Goal: Navigation & Orientation: Go to known website

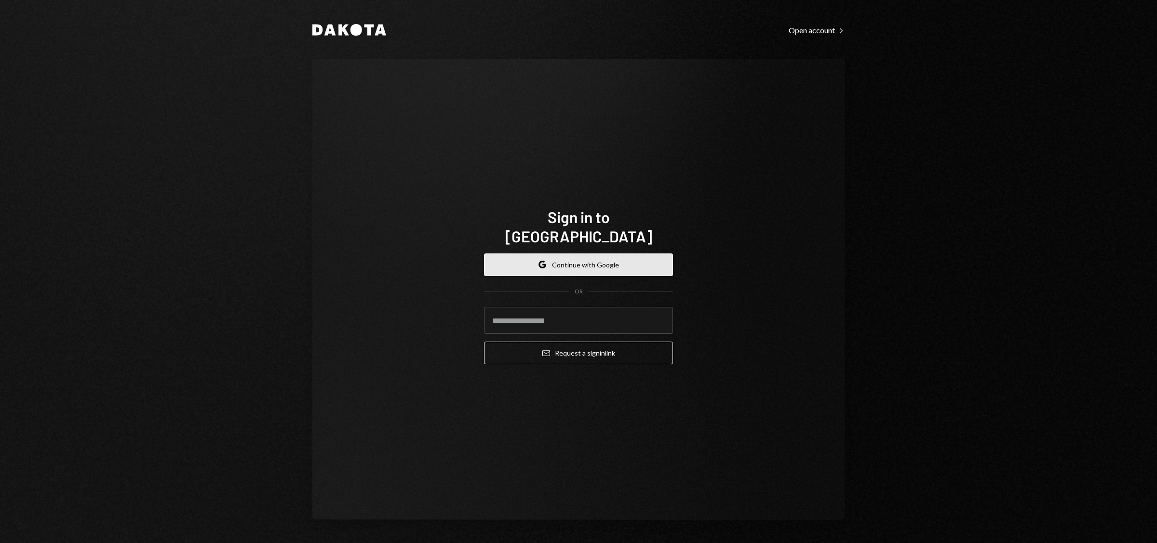
click at [602, 259] on button "Google Continue with Google" at bounding box center [578, 265] width 189 height 23
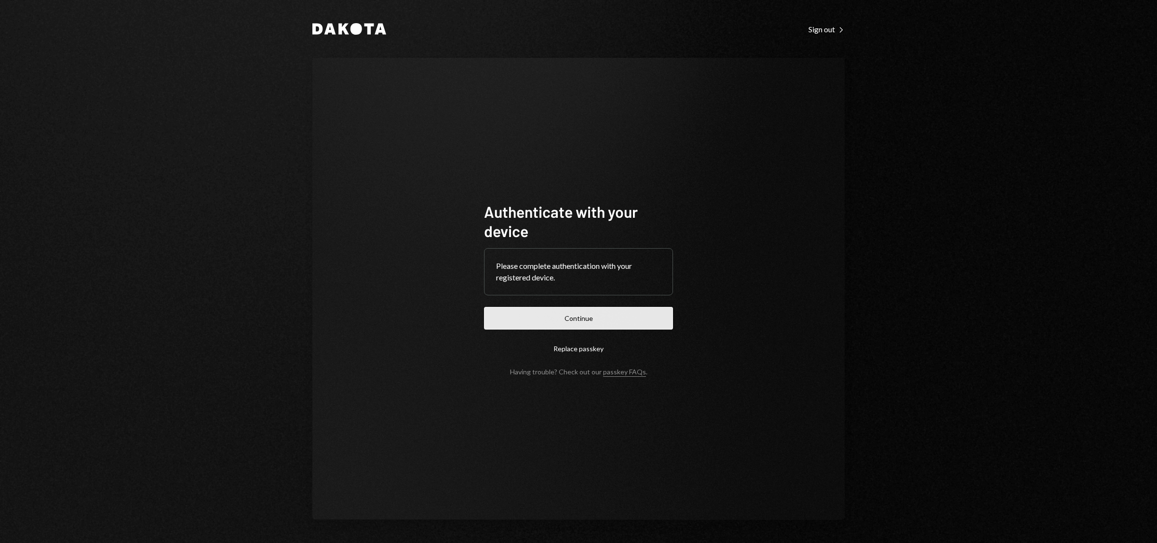
click at [591, 319] on button "Continue" at bounding box center [578, 318] width 189 height 23
